Goal: Navigation & Orientation: Find specific page/section

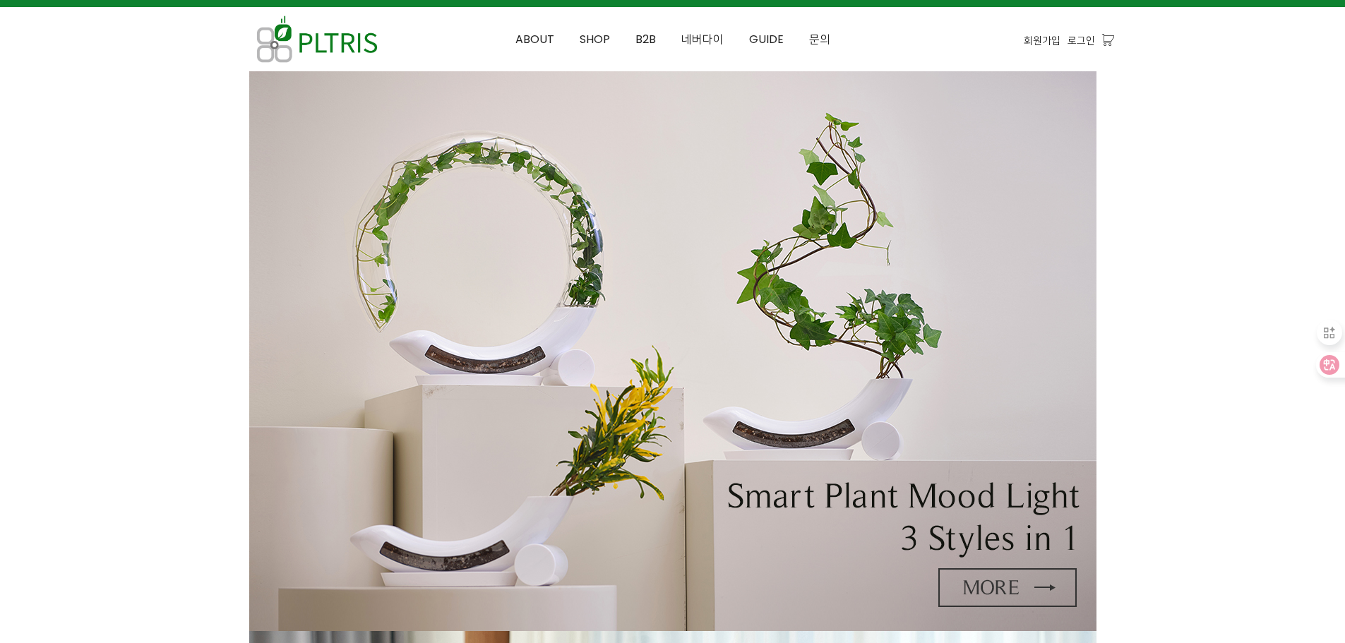
scroll to position [15, 0]
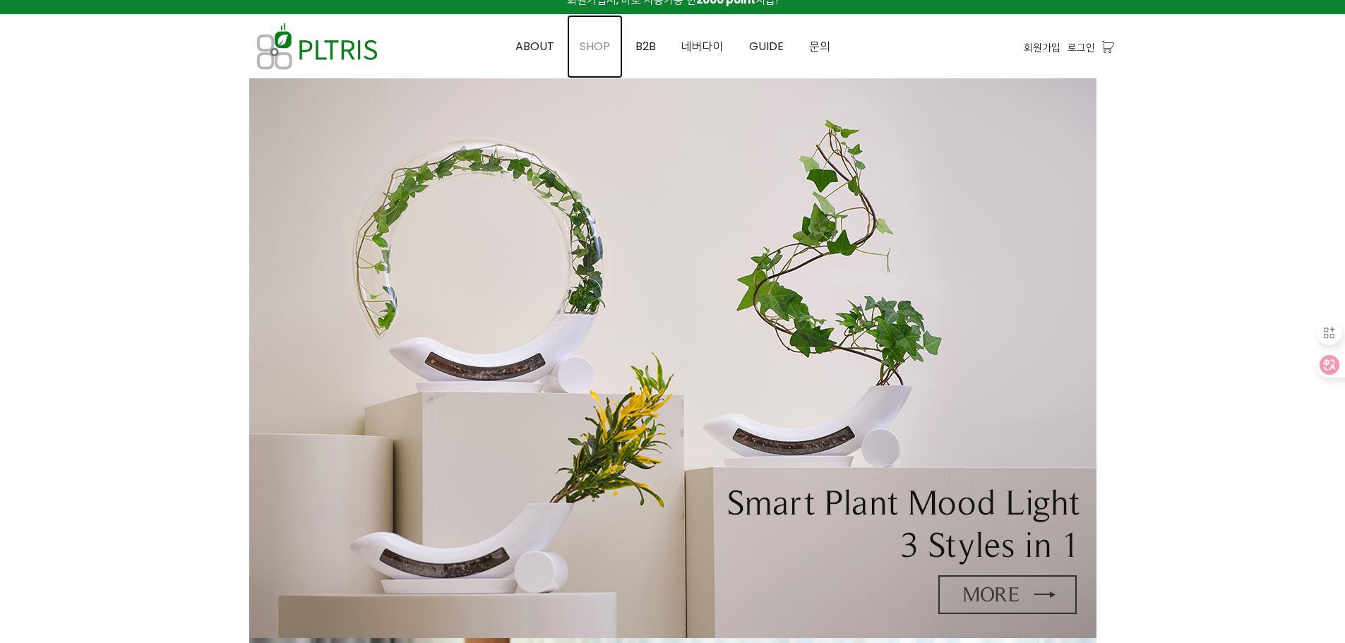
click at [608, 48] on span "SHOP" at bounding box center [595, 46] width 30 height 16
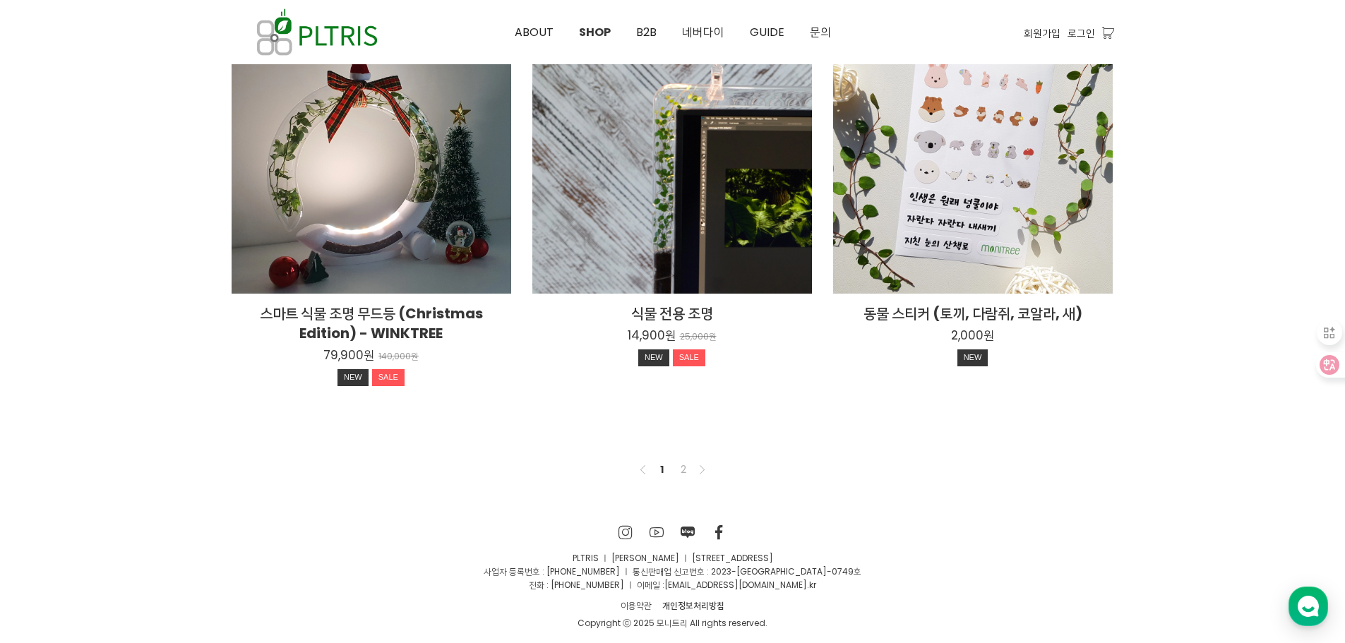
scroll to position [1061, 0]
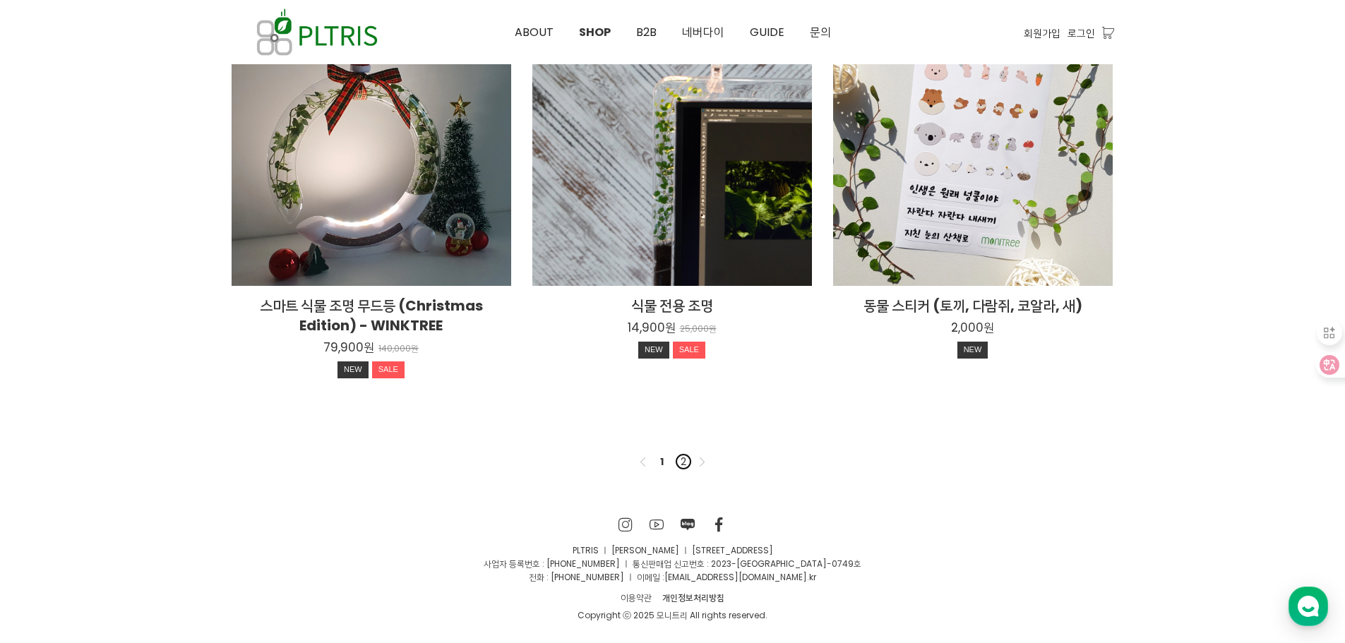
click at [678, 459] on link "2" at bounding box center [683, 461] width 17 height 17
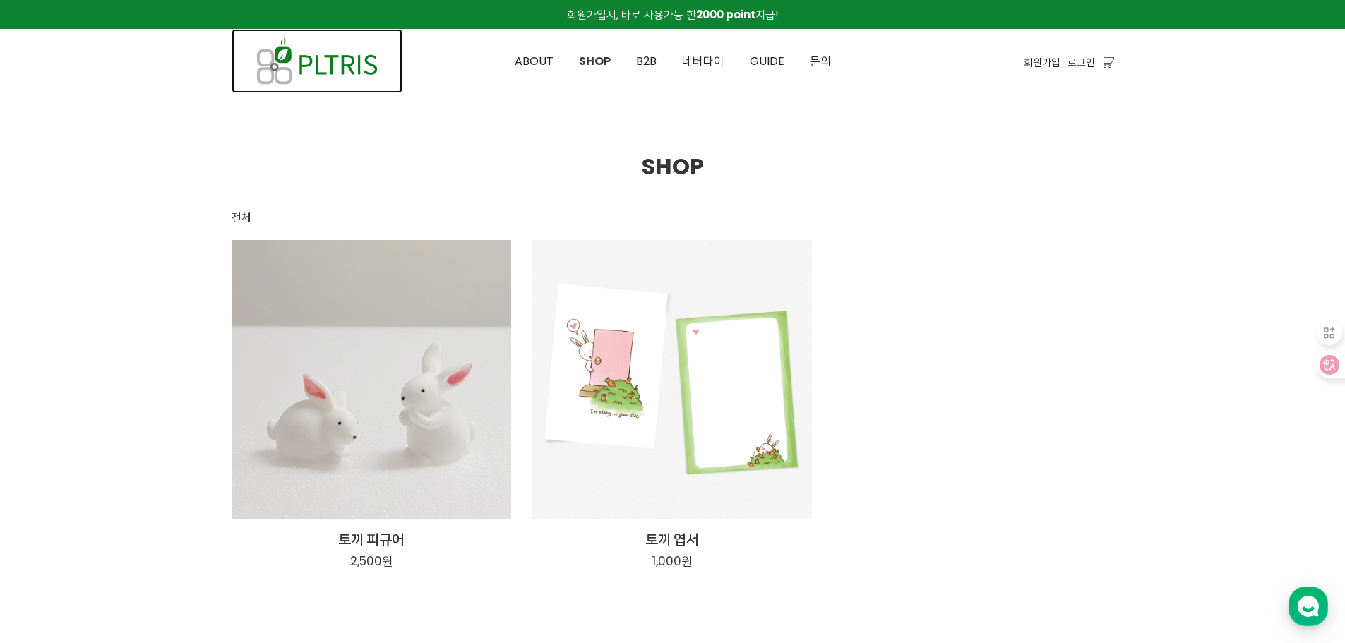
click at [299, 64] on img at bounding box center [317, 61] width 171 height 64
